Goal: Find contact information: Find contact information

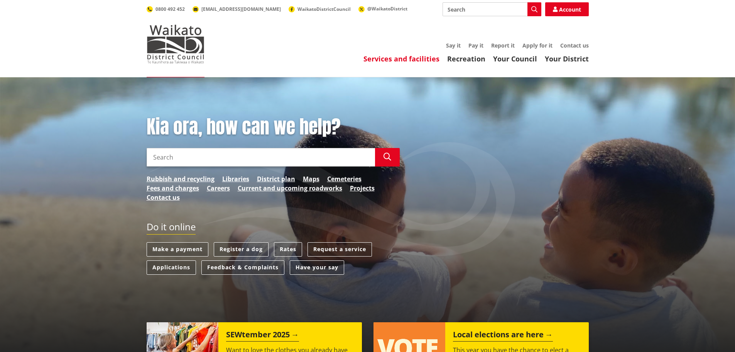
click at [419, 59] on link "Services and facilities" at bounding box center [402, 58] width 76 height 9
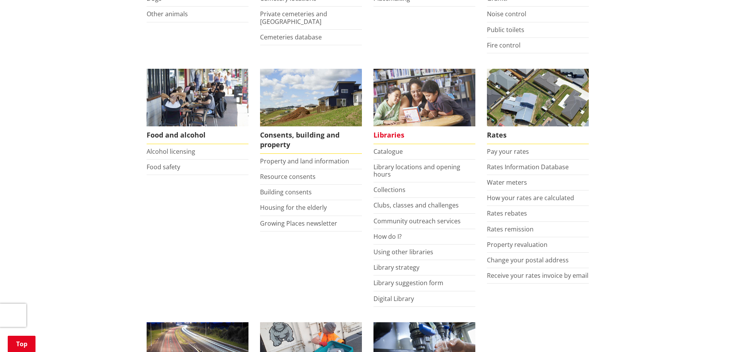
scroll to position [270, 0]
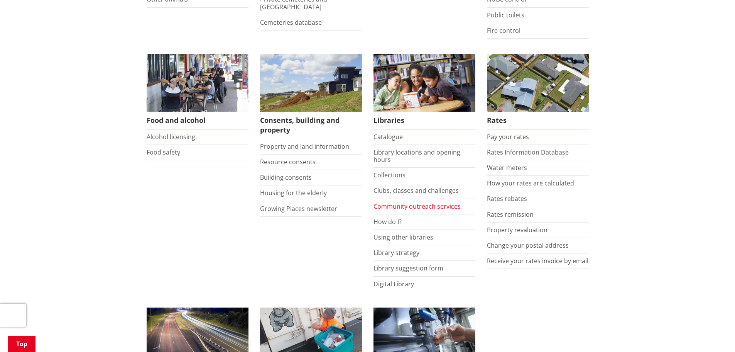
click at [392, 205] on link "Community outreach services" at bounding box center [417, 206] width 87 height 8
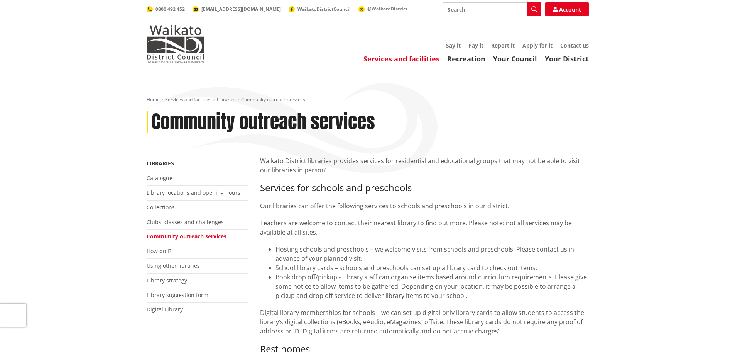
click at [461, 7] on input "Search" at bounding box center [492, 9] width 99 height 14
type input "hall'"
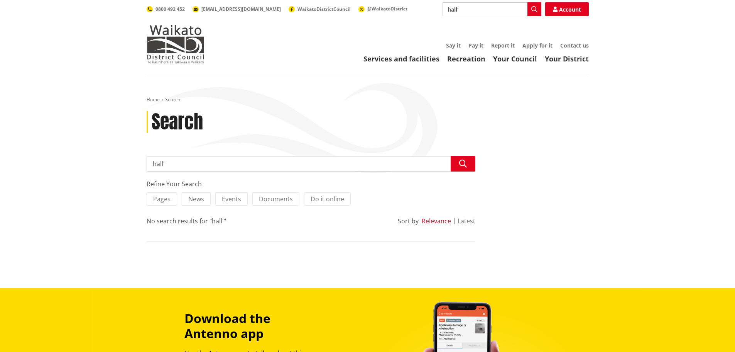
click at [471, 3] on header "Toggle search Toggle navigation Services and facilities Recreation Your Council…" at bounding box center [367, 38] width 735 height 77
click at [464, 8] on input "hall'" at bounding box center [492, 9] width 99 height 14
type input "Halloween LEGO Club - Raglan Library"
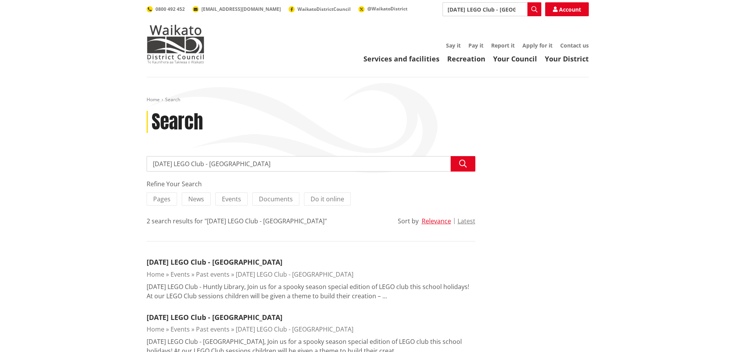
drag, startPoint x: 274, startPoint y: 164, endPoint x: 132, endPoint y: 149, distance: 142.4
click at [132, 149] on div "Home Search Search Search Halloween LEGO Club - Raglan Library Search Refine Yo…" at bounding box center [367, 237] width 735 height 320
click at [416, 59] on link "Services and facilities" at bounding box center [402, 58] width 76 height 9
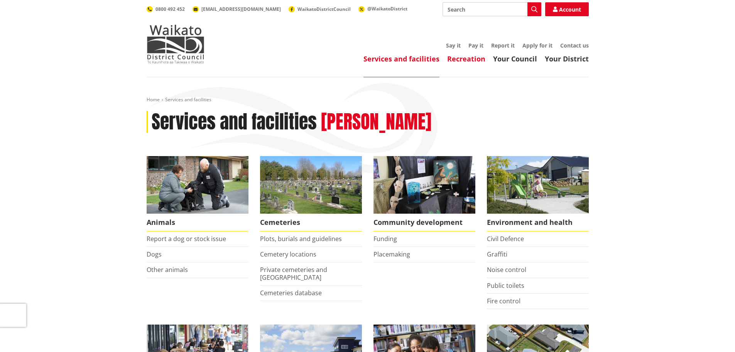
click at [467, 57] on link "Recreation" at bounding box center [466, 58] width 38 height 9
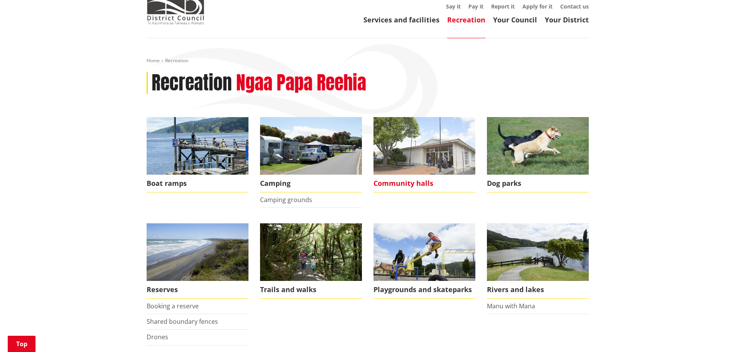
scroll to position [39, 0]
click at [451, 160] on img at bounding box center [425, 146] width 102 height 58
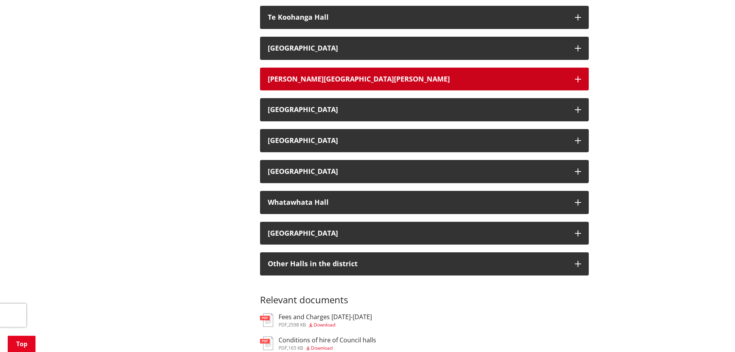
scroll to position [1312, 0]
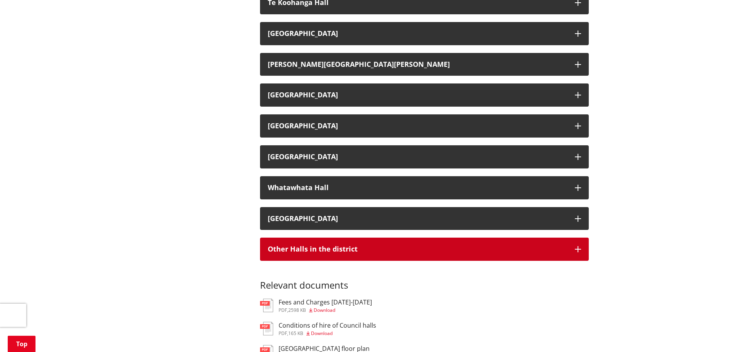
click at [291, 249] on h3 "Other Halls in the district" at bounding box center [417, 249] width 299 height 8
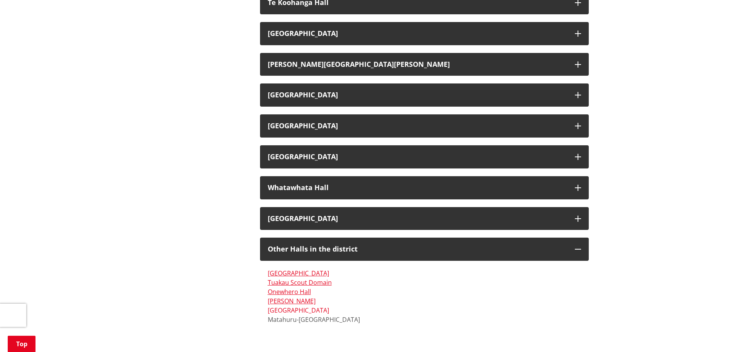
click at [288, 311] on link "[GEOGRAPHIC_DATA]" at bounding box center [298, 310] width 61 height 8
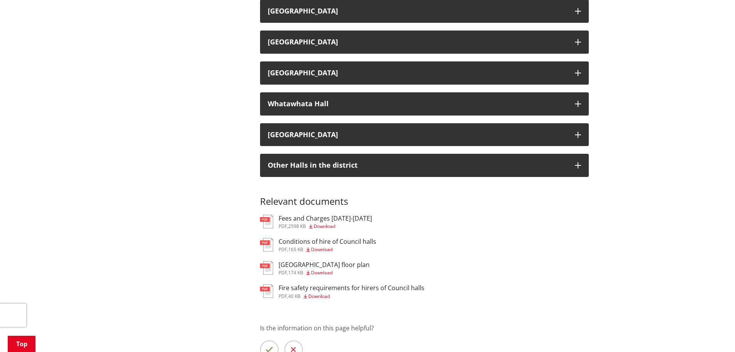
scroll to position [1352, 0]
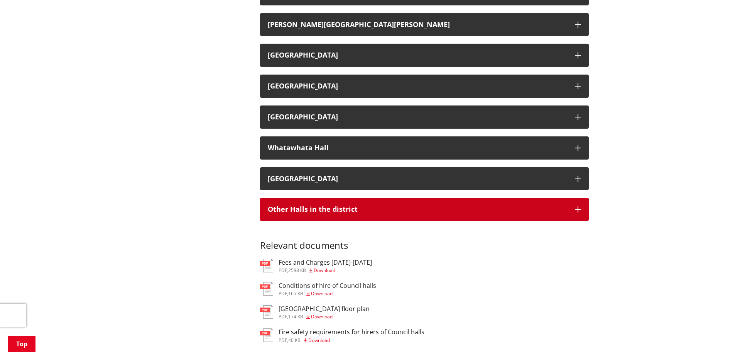
click at [301, 212] on h3 "Other Halls in the district" at bounding box center [417, 209] width 299 height 8
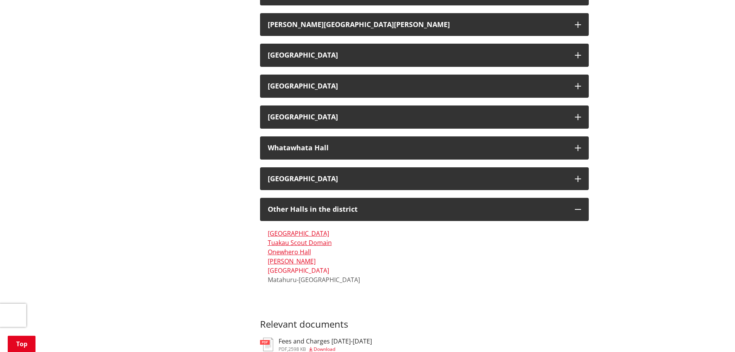
click at [294, 271] on link "Waerenga Hall" at bounding box center [298, 270] width 61 height 8
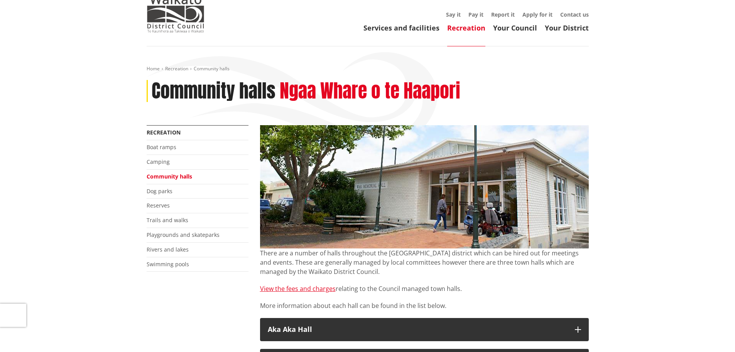
scroll to position [77, 0]
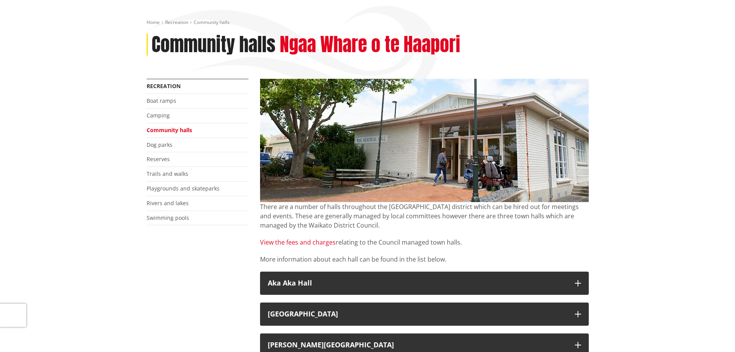
click at [293, 244] on link "View the fees and charges" at bounding box center [298, 242] width 76 height 8
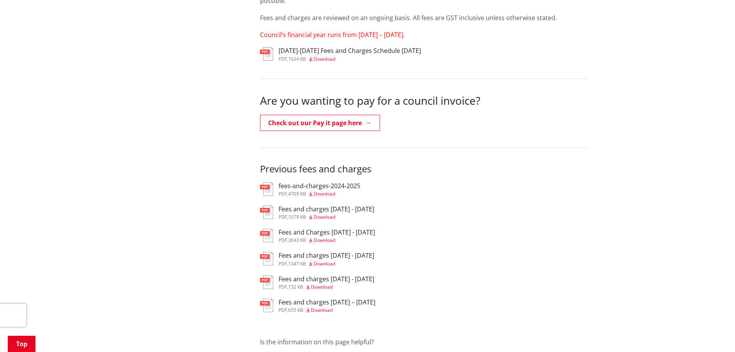
scroll to position [193, 0]
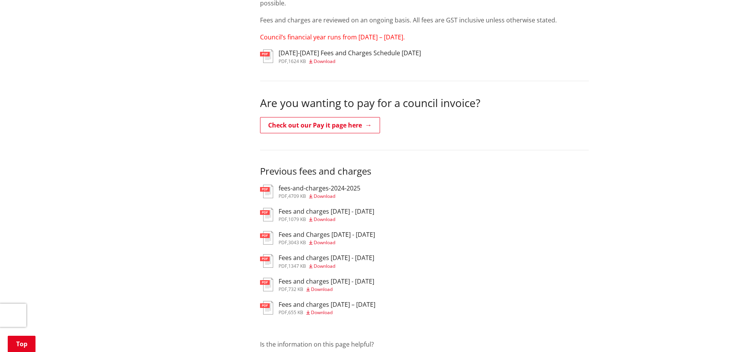
click at [299, 189] on h3 "fees-and-charges-2024-2025" at bounding box center [320, 187] width 82 height 7
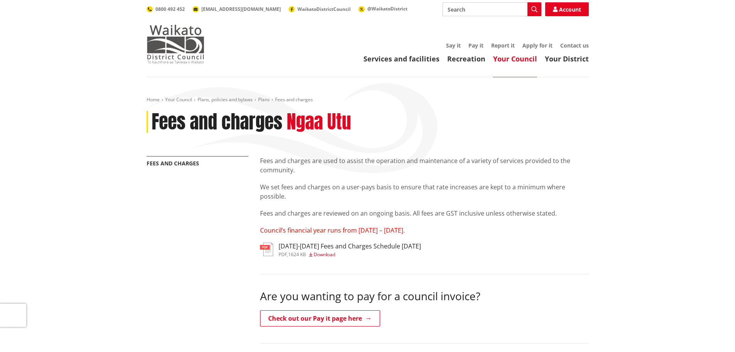
click at [169, 37] on img at bounding box center [176, 44] width 58 height 39
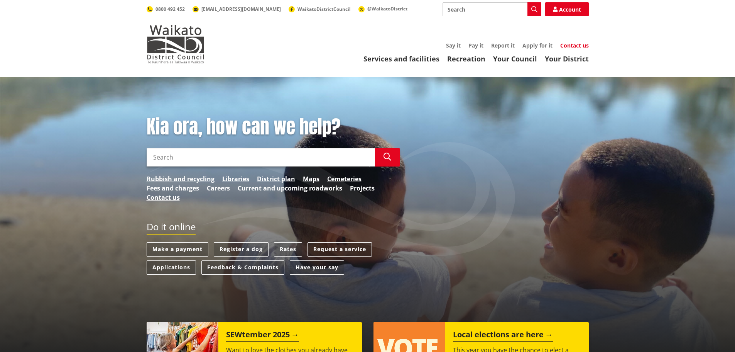
click at [575, 44] on link "Contact us" at bounding box center [574, 45] width 29 height 7
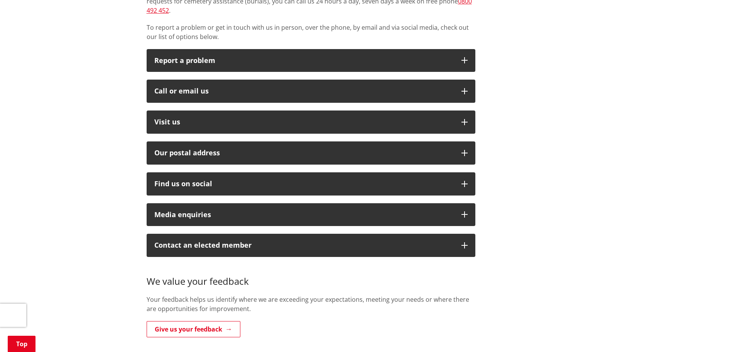
scroll to position [178, 0]
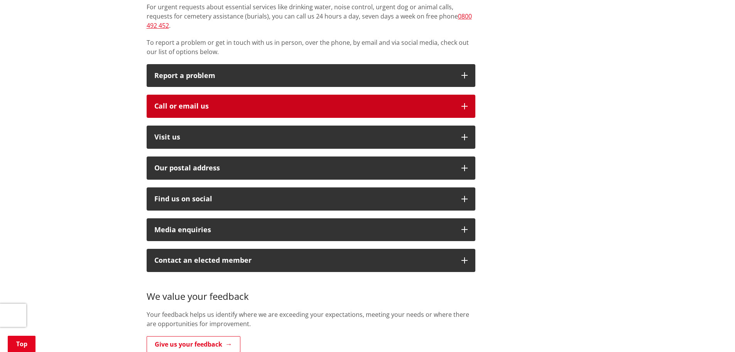
click at [460, 95] on button "Call or email us" at bounding box center [311, 106] width 329 height 23
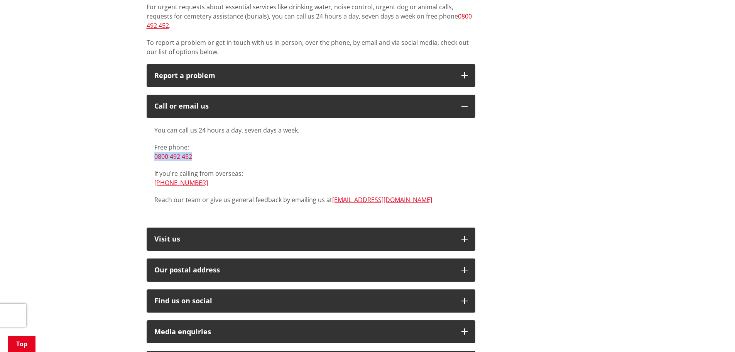
drag, startPoint x: 207, startPoint y: 146, endPoint x: 154, endPoint y: 151, distance: 53.1
click at [154, 149] on div "You can call us 24 hours a day, seven days a week. Free phone: [PHONE_NUMBER] I…" at bounding box center [311, 169] width 329 height 102
copy link "0800 492 452"
